Goal: Information Seeking & Learning: Learn about a topic

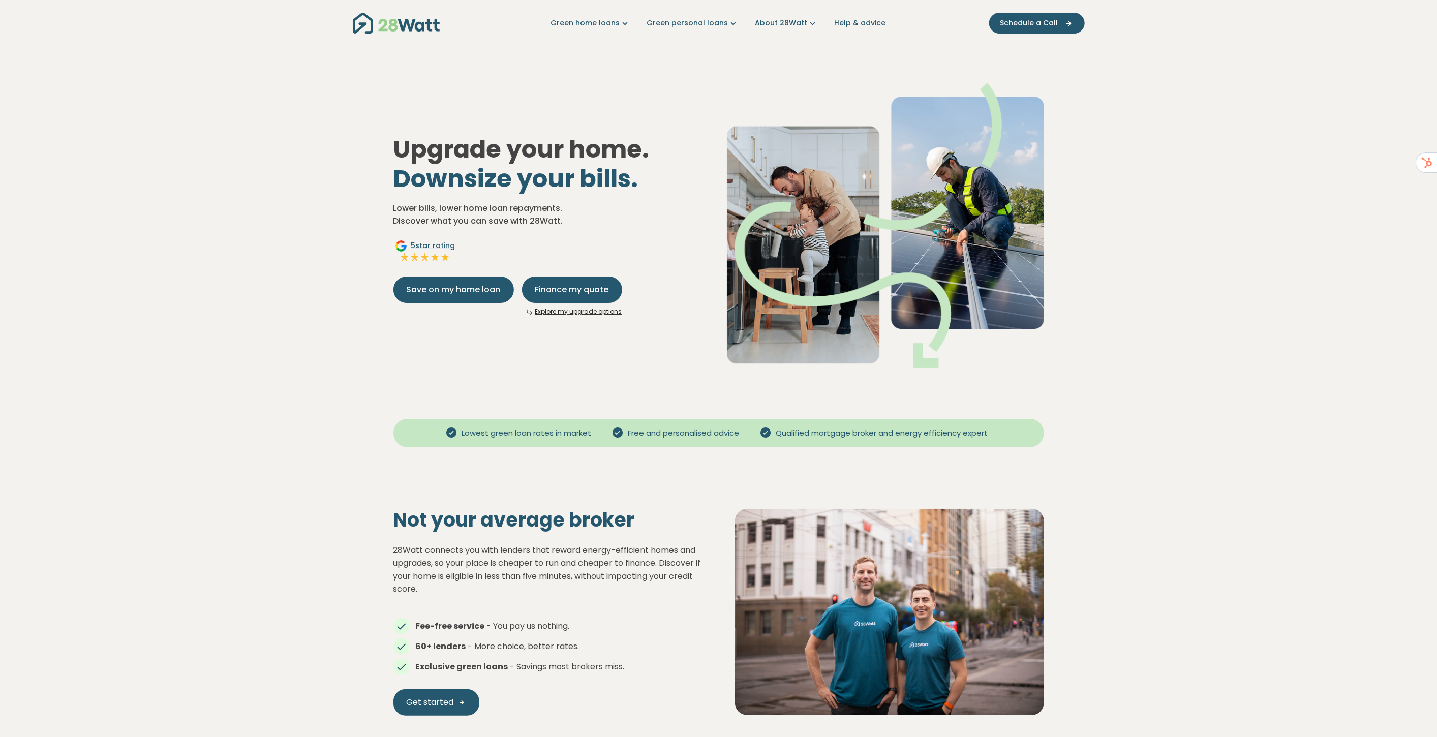
click at [583, 310] on link "Explore my upgrade options" at bounding box center [578, 311] width 87 height 9
click at [583, 288] on span "Finance my quote" at bounding box center [572, 290] width 74 height 12
click at [619, 22] on link "Green home loans" at bounding box center [591, 23] width 80 height 11
click at [690, 23] on link "Green personal loans" at bounding box center [693, 23] width 92 height 11
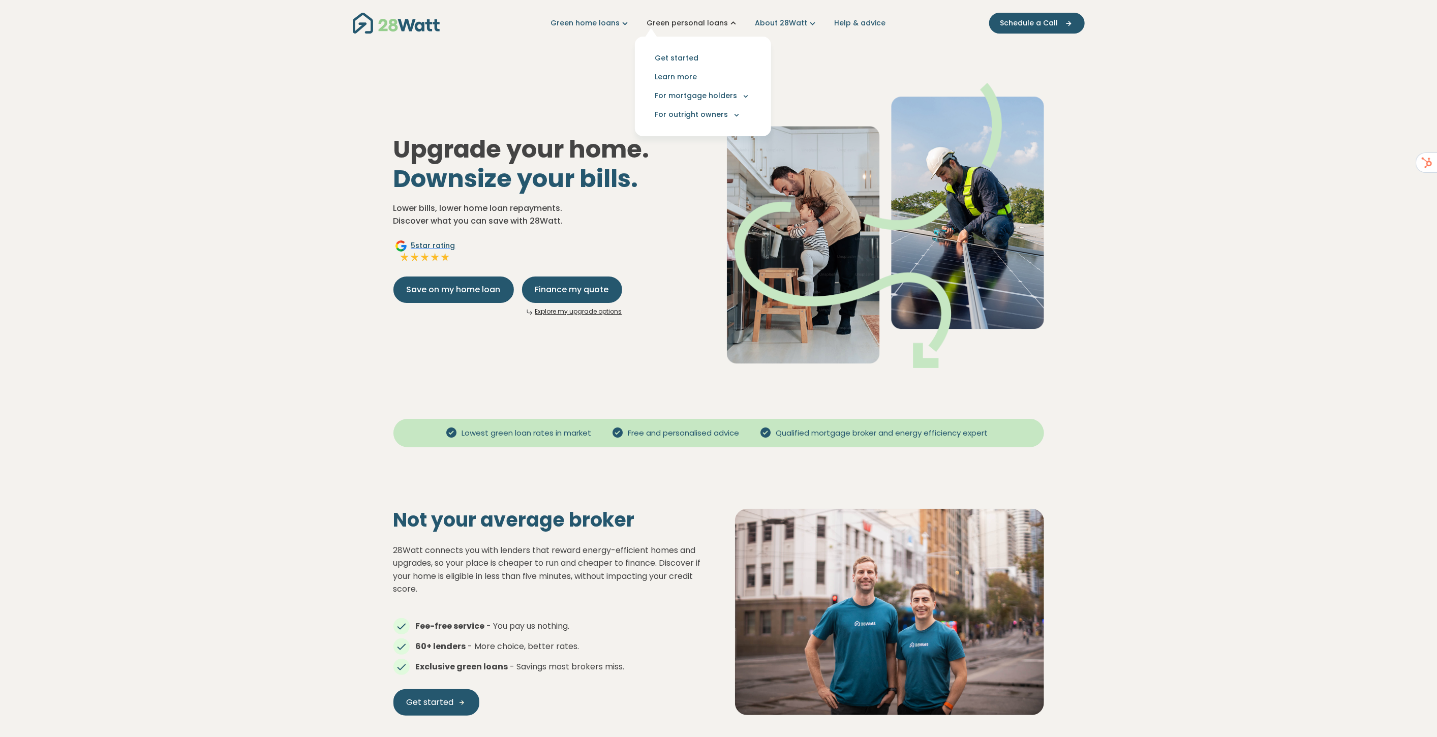
click at [690, 23] on link "Green personal loans" at bounding box center [693, 23] width 92 height 11
click at [774, 24] on link "About 28Watt" at bounding box center [787, 23] width 63 height 11
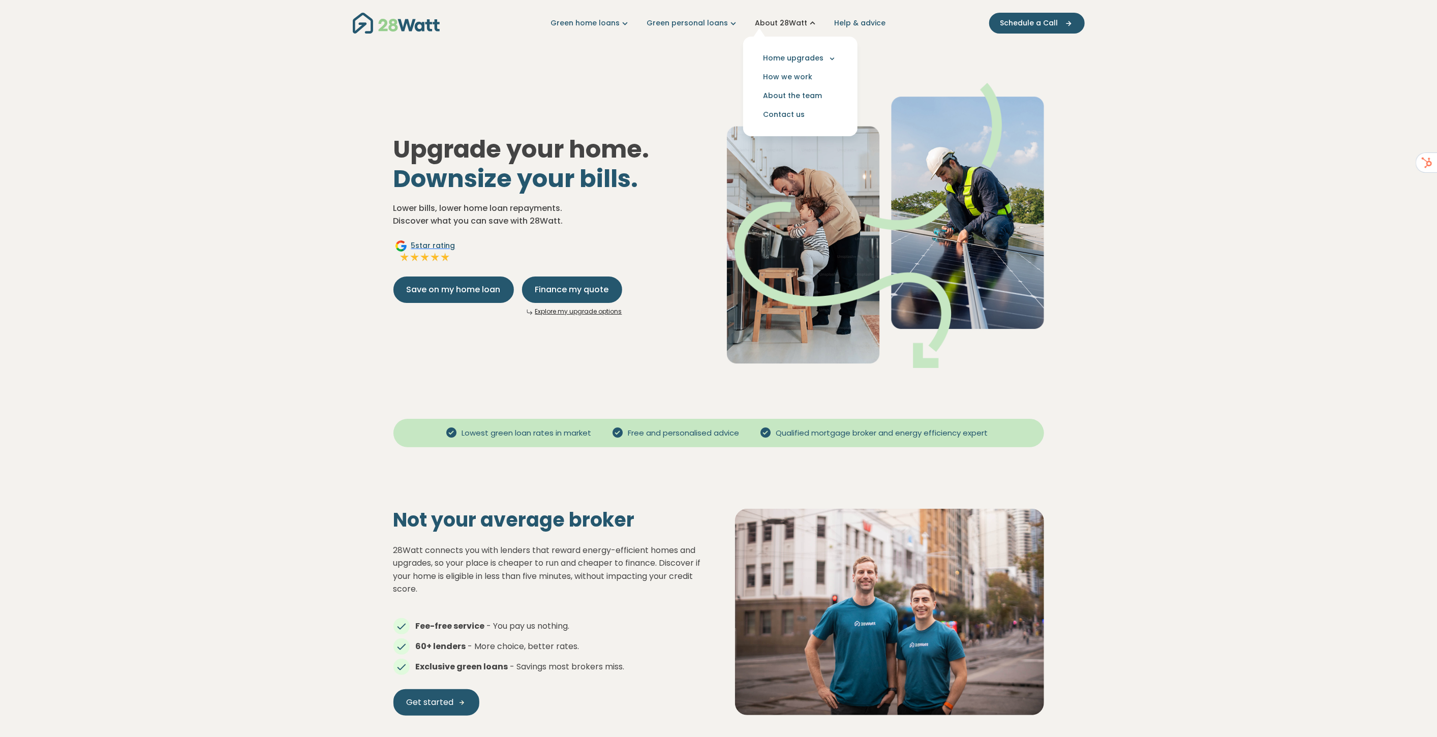
click at [775, 24] on link "About 28Watt" at bounding box center [787, 23] width 63 height 11
